Goal: Task Accomplishment & Management: Manage account settings

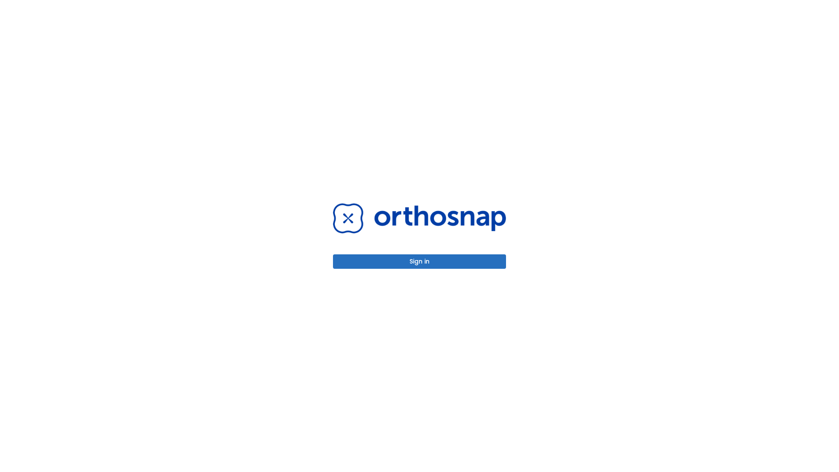
click at [420, 261] on button "Sign in" at bounding box center [419, 261] width 173 height 14
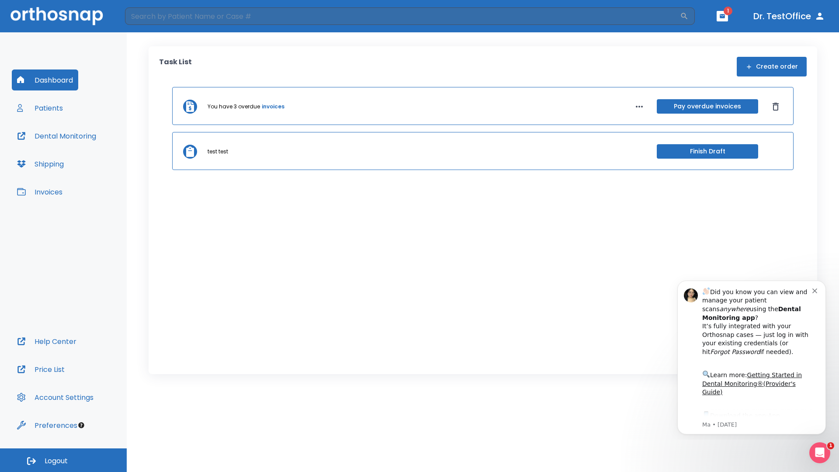
click at [63, 460] on span "Logout" at bounding box center [56, 461] width 23 height 10
